Goal: Information Seeking & Learning: Learn about a topic

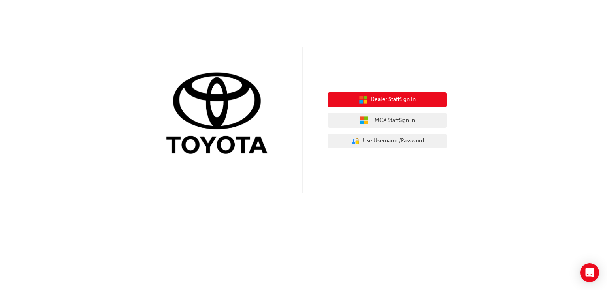
click at [389, 98] on span "Dealer Staff Sign In" at bounding box center [392, 99] width 45 height 9
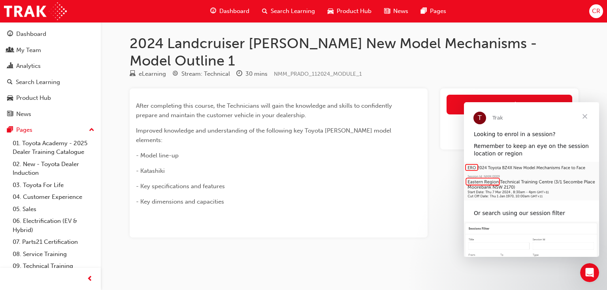
click at [588, 116] on span "Close" at bounding box center [584, 116] width 28 height 28
